Goal: Check status: Check status

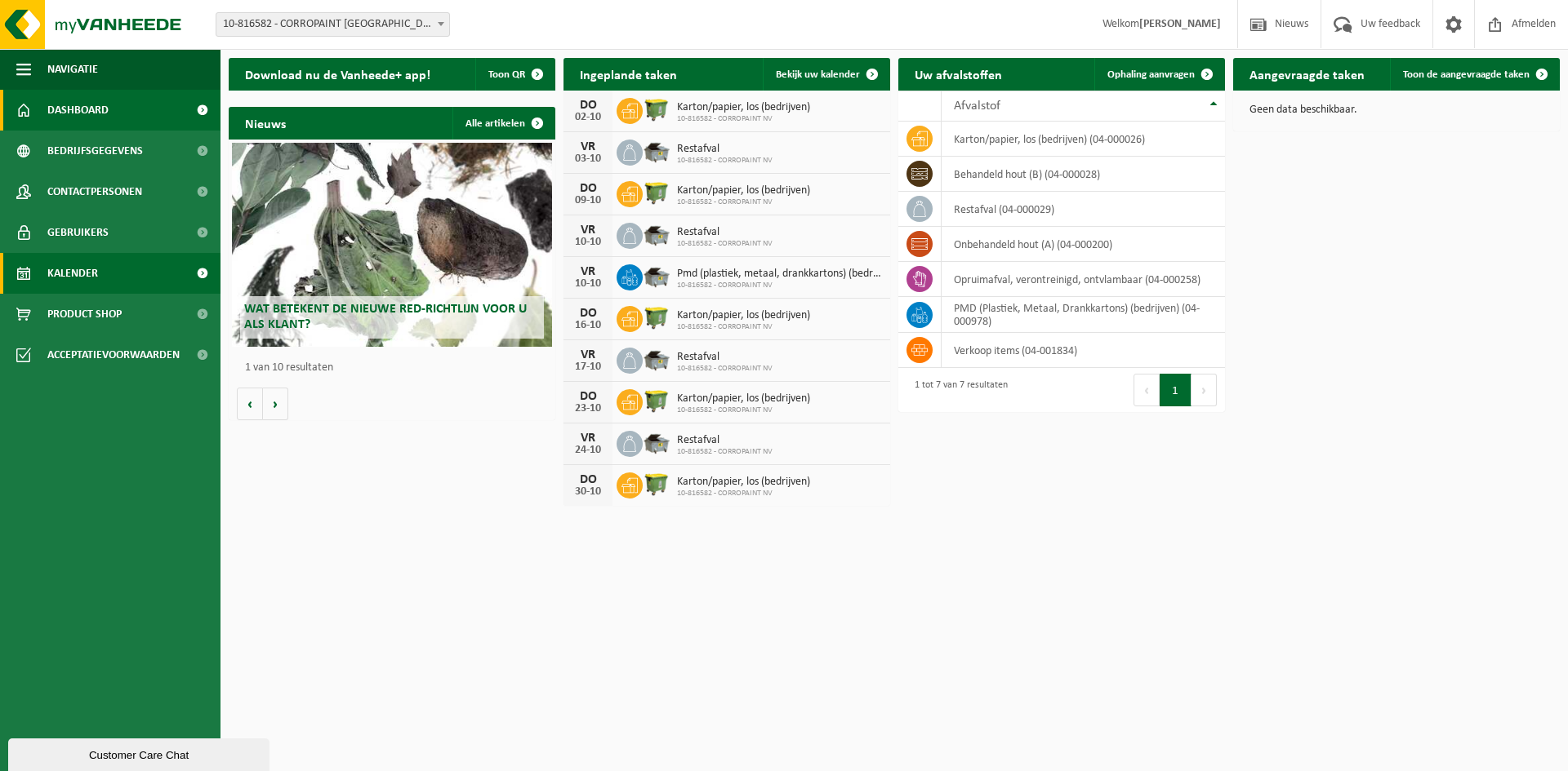
click at [106, 276] on link "Kalender" at bounding box center [110, 273] width 220 height 41
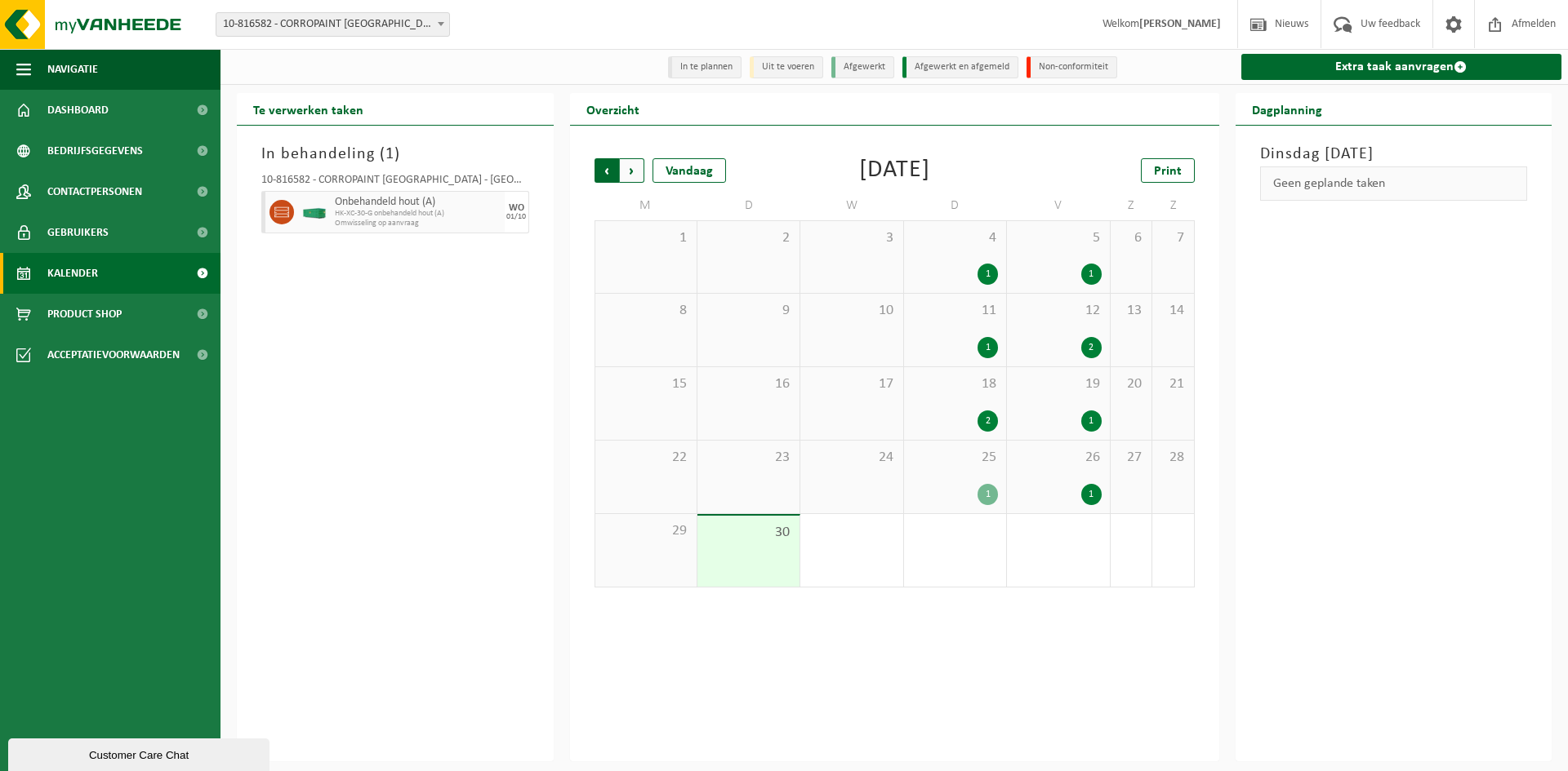
click at [629, 172] on span "Volgende" at bounding box center [632, 170] width 24 height 24
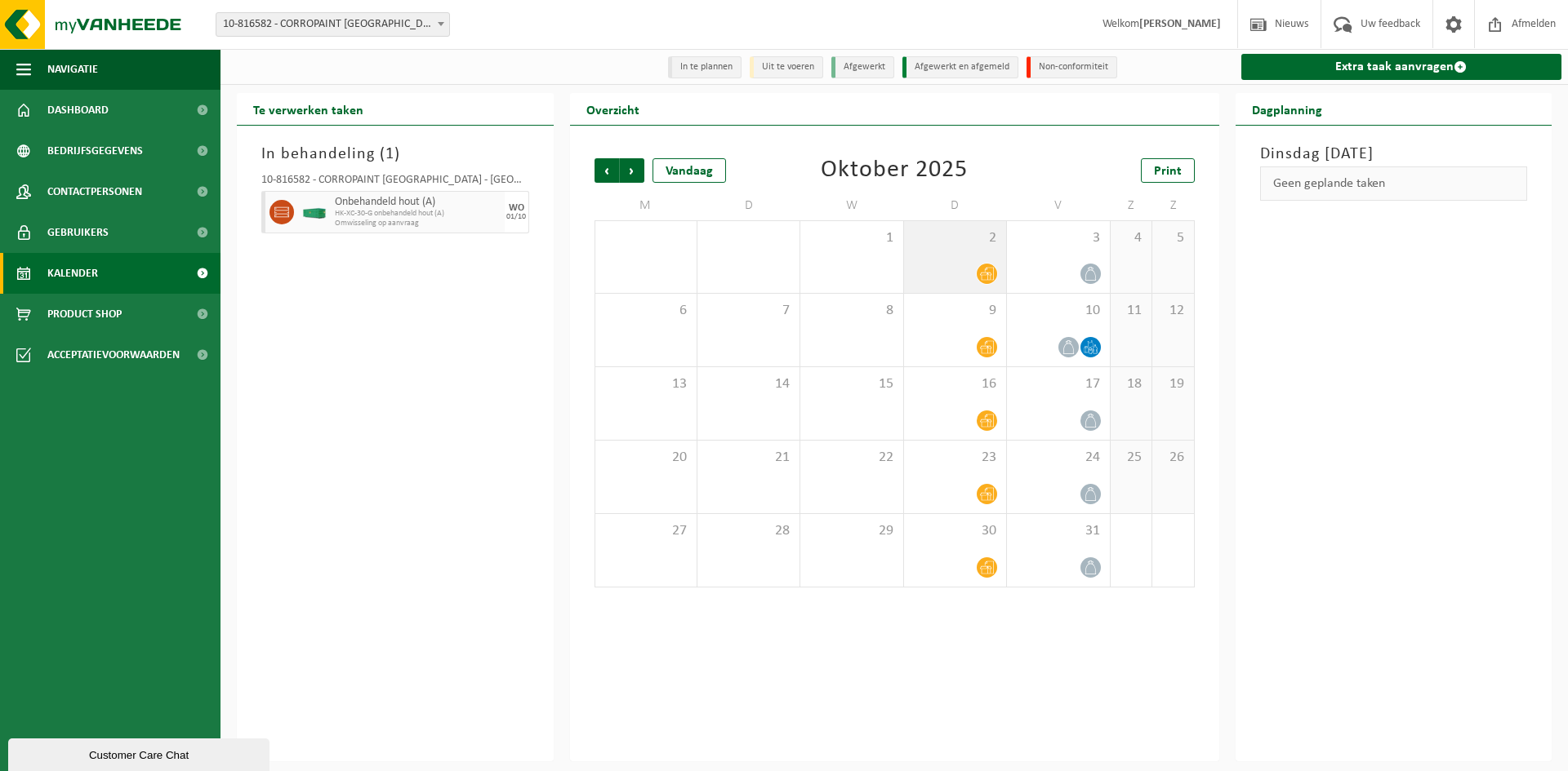
click at [988, 275] on icon at bounding box center [987, 274] width 14 height 14
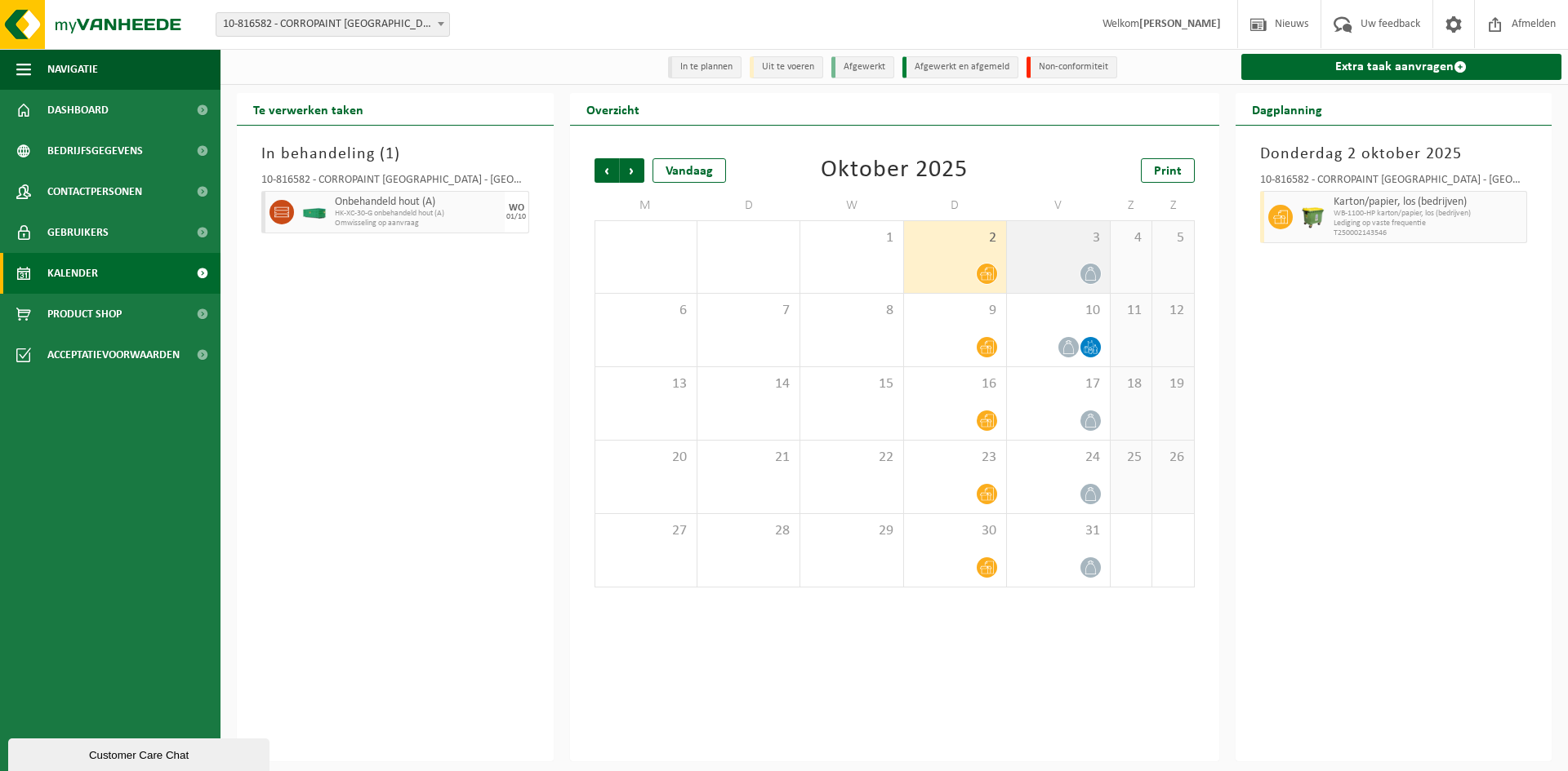
click at [1092, 275] on icon at bounding box center [1091, 274] width 14 height 14
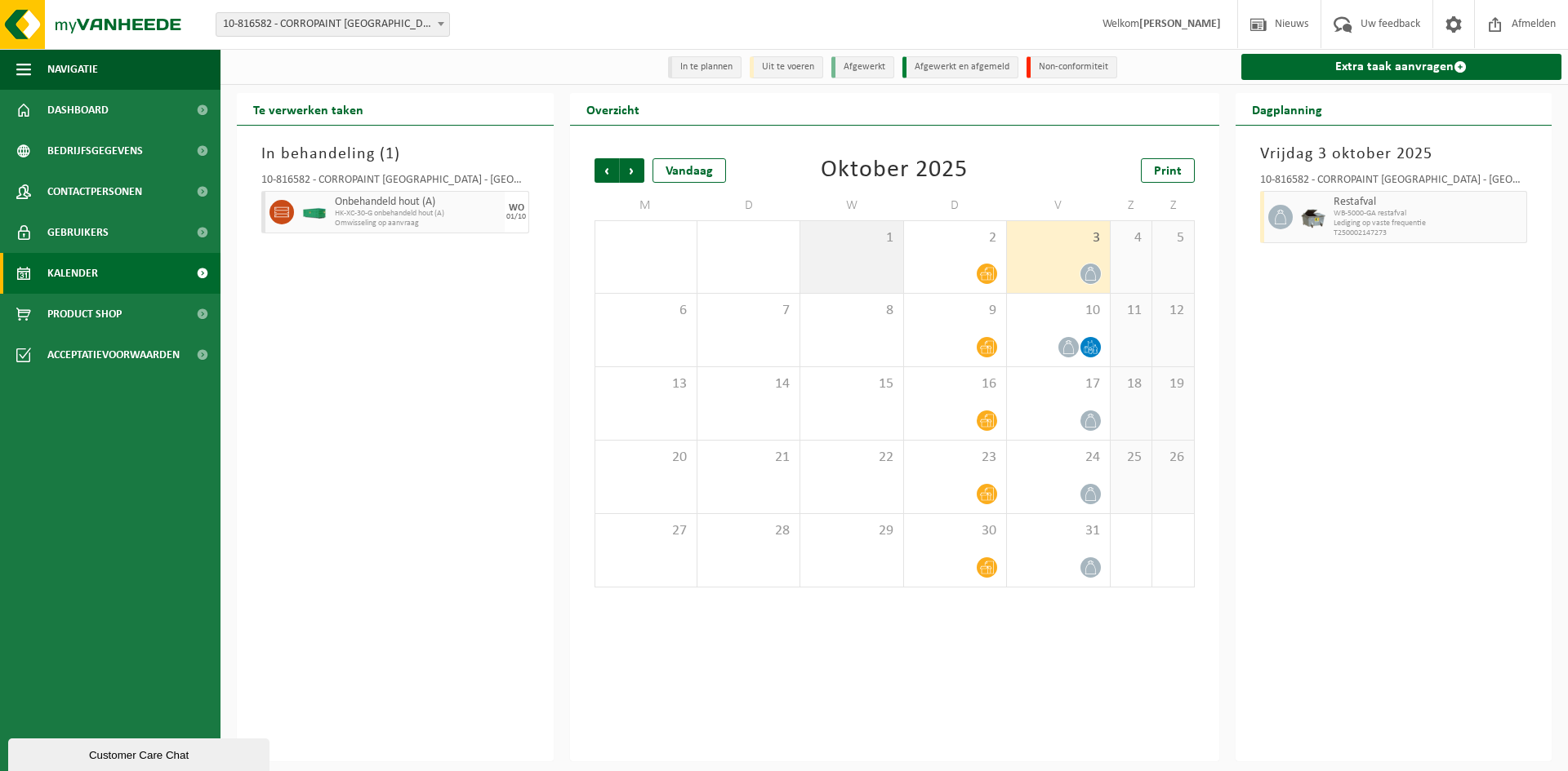
click at [873, 278] on div "1" at bounding box center [850, 257] width 102 height 72
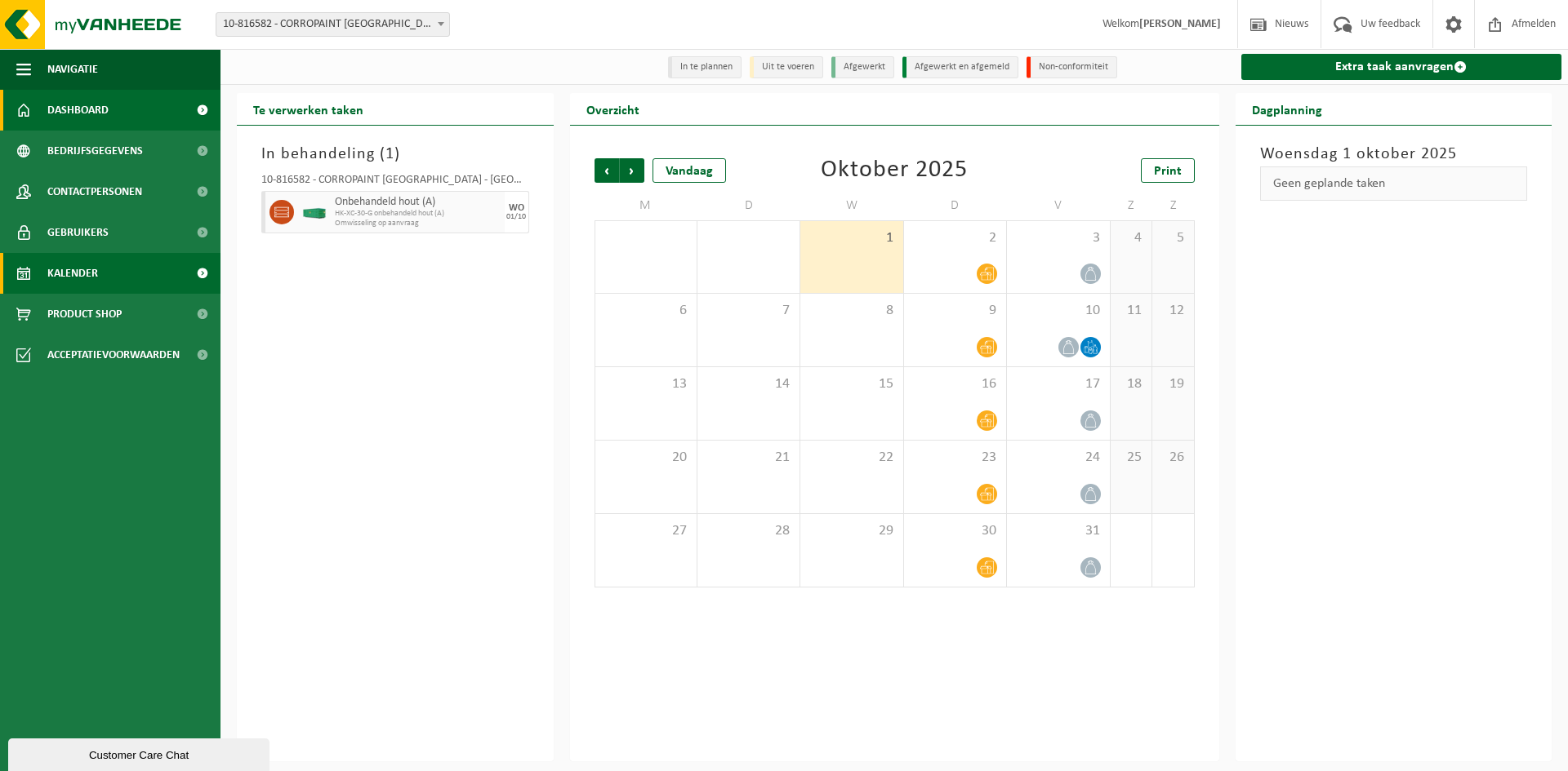
click at [109, 107] on link "Dashboard" at bounding box center [110, 110] width 220 height 41
